Goal: Information Seeking & Learning: Learn about a topic

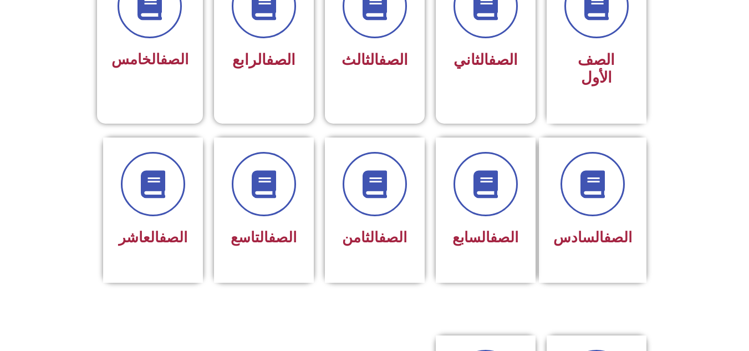
scroll to position [443, 0]
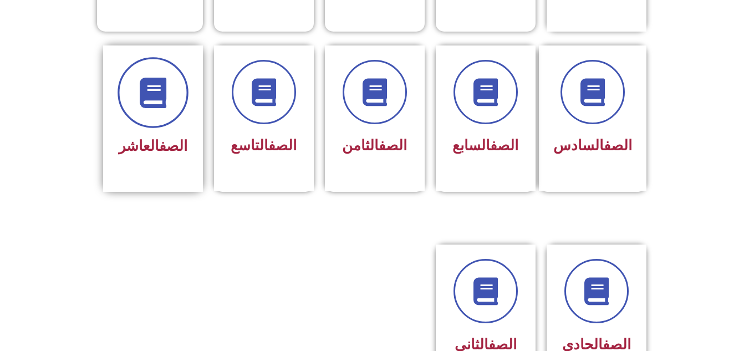
click at [140, 78] on icon at bounding box center [152, 92] width 30 height 30
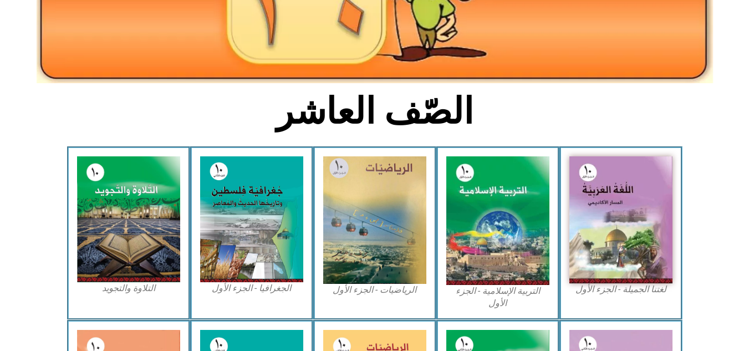
scroll to position [200, 0]
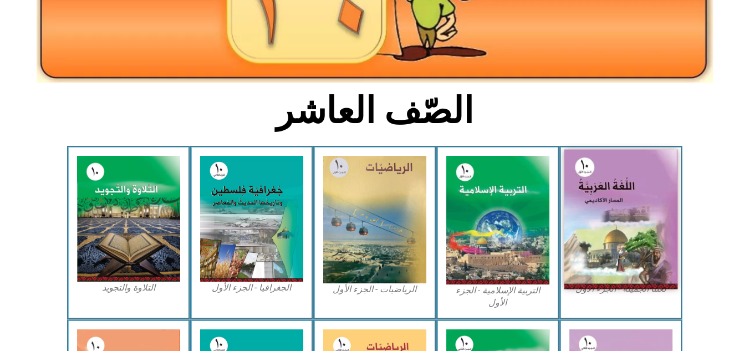
click at [640, 187] on img at bounding box center [621, 220] width 114 height 140
click at [609, 215] on img at bounding box center [621, 220] width 114 height 140
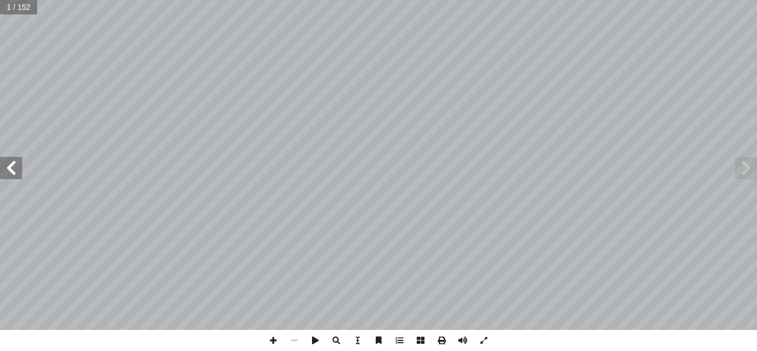
click at [13, 169] on span at bounding box center [11, 168] width 22 height 22
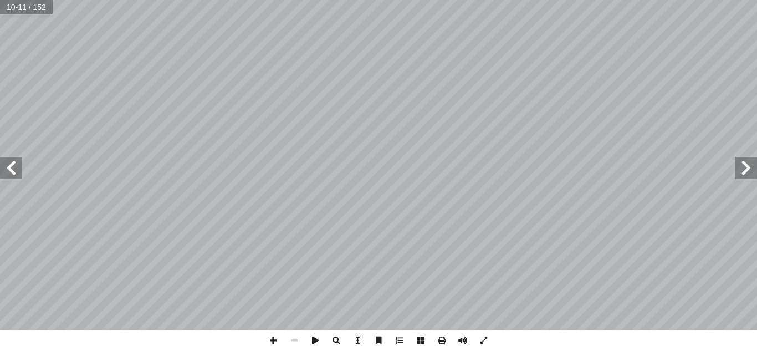
click at [753, 171] on span at bounding box center [746, 168] width 22 height 22
click at [275, 340] on span at bounding box center [273, 340] width 21 height 21
click at [17, 166] on span at bounding box center [11, 168] width 22 height 22
click at [274, 337] on span at bounding box center [273, 340] width 21 height 21
click at [7, 171] on span at bounding box center [11, 168] width 22 height 22
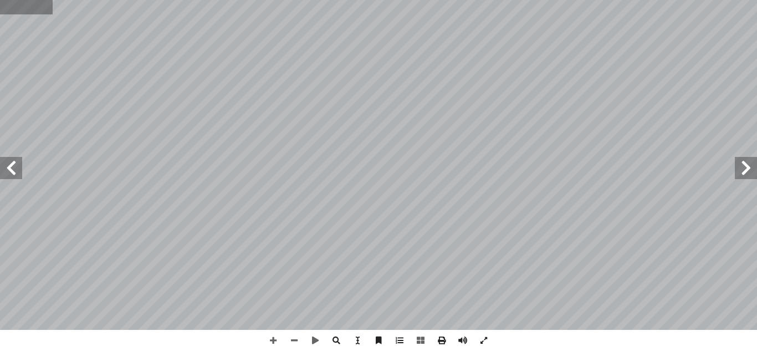
click at [34, 12] on input "text" at bounding box center [26, 7] width 53 height 14
type input "**"
click at [17, 166] on span at bounding box center [11, 168] width 22 height 22
click at [18, 164] on span at bounding box center [11, 168] width 22 height 22
click at [19, 11] on input "text" at bounding box center [26, 7] width 53 height 14
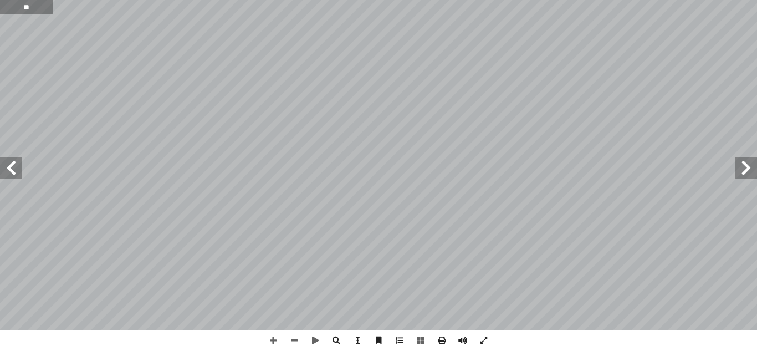
type input "**"
